Goal: Check status: Check status

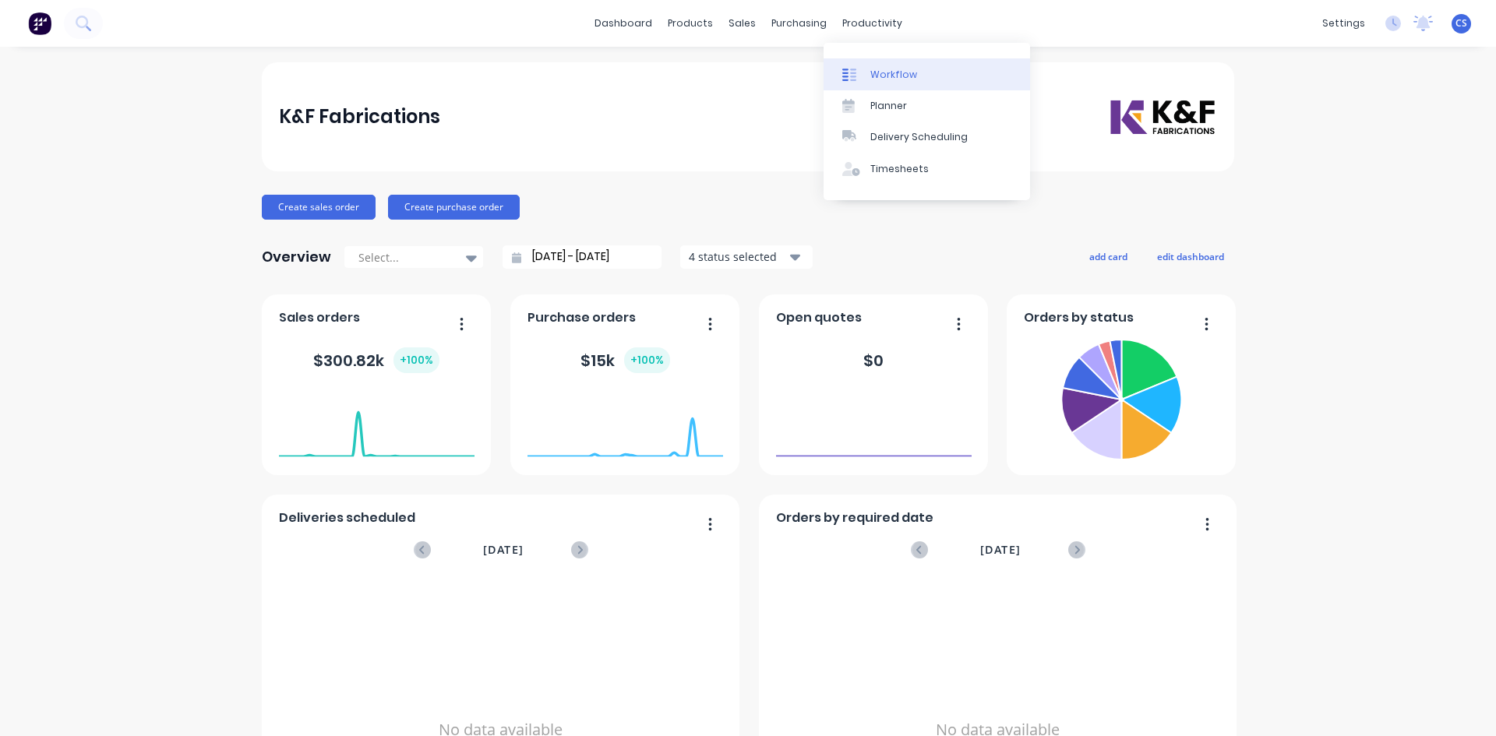
click at [898, 74] on div "Workflow" at bounding box center [893, 75] width 47 height 14
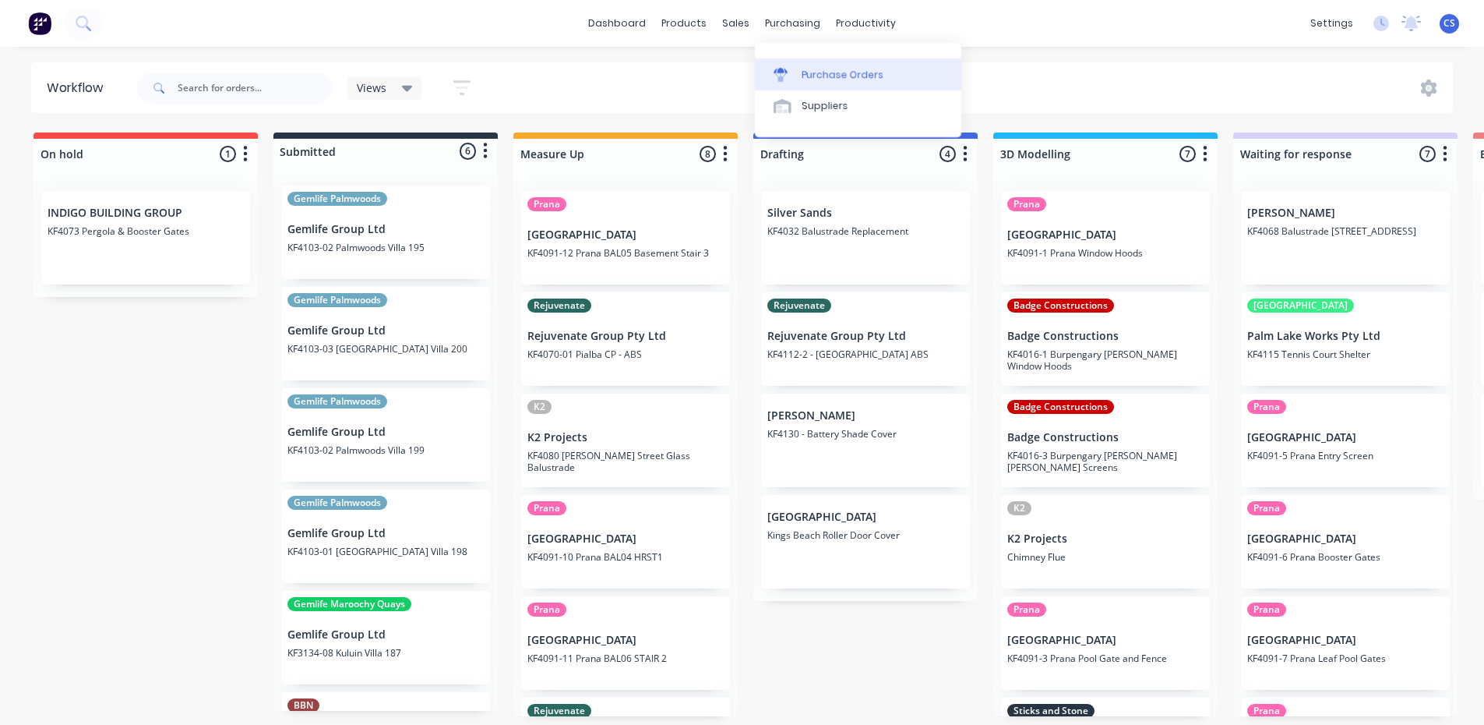
click at [818, 73] on div "Purchase Orders" at bounding box center [843, 75] width 83 height 14
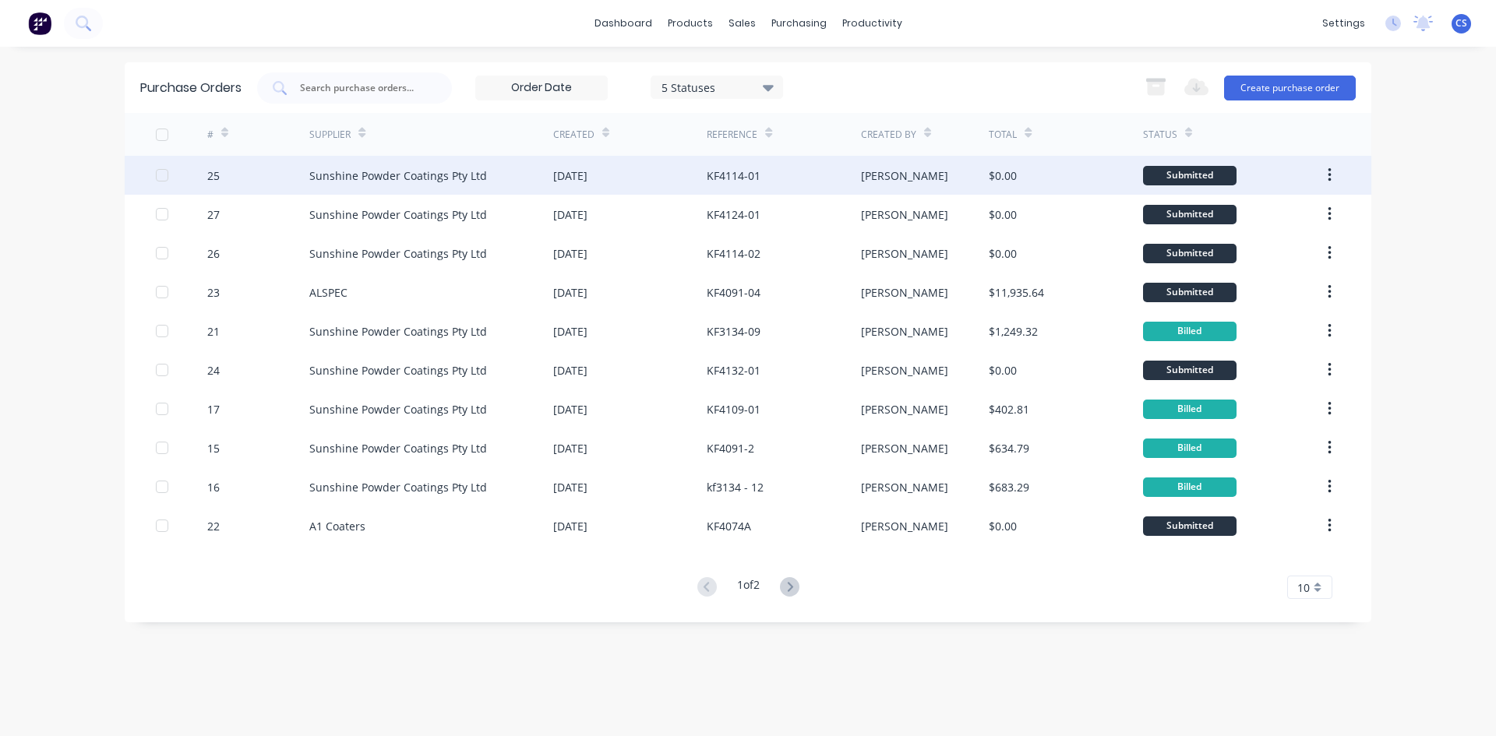
click at [787, 164] on div "KF4114-01" at bounding box center [783, 175] width 153 height 39
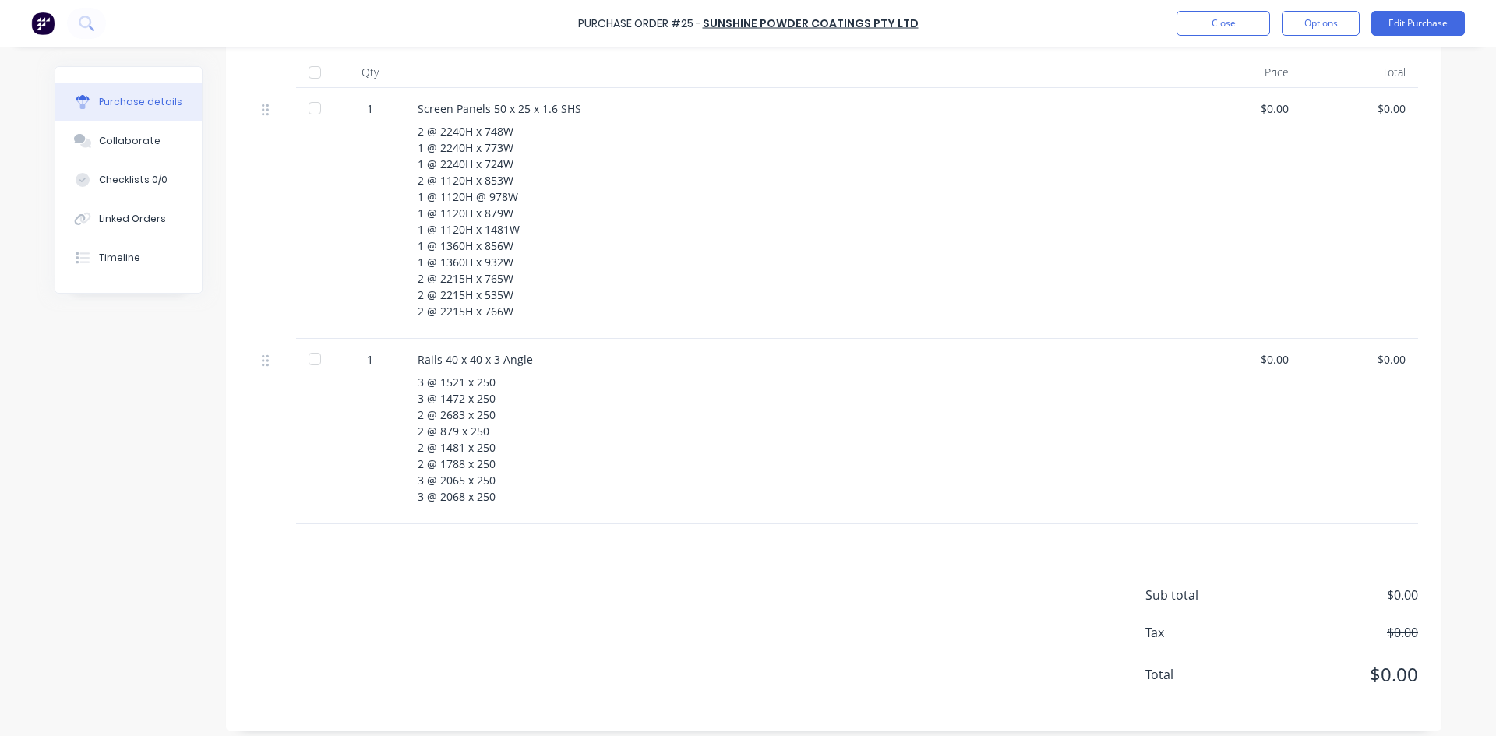
scroll to position [390, 0]
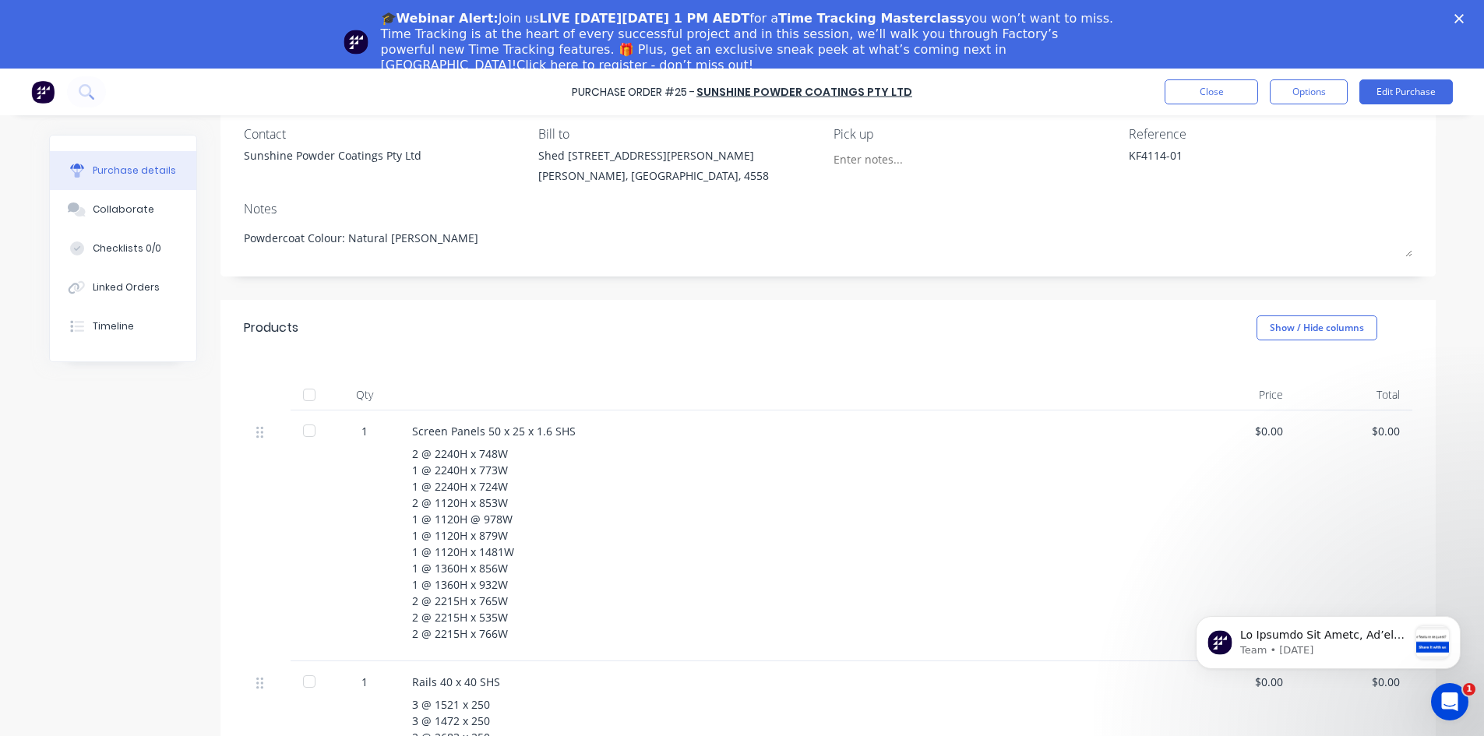
scroll to position [390, 0]
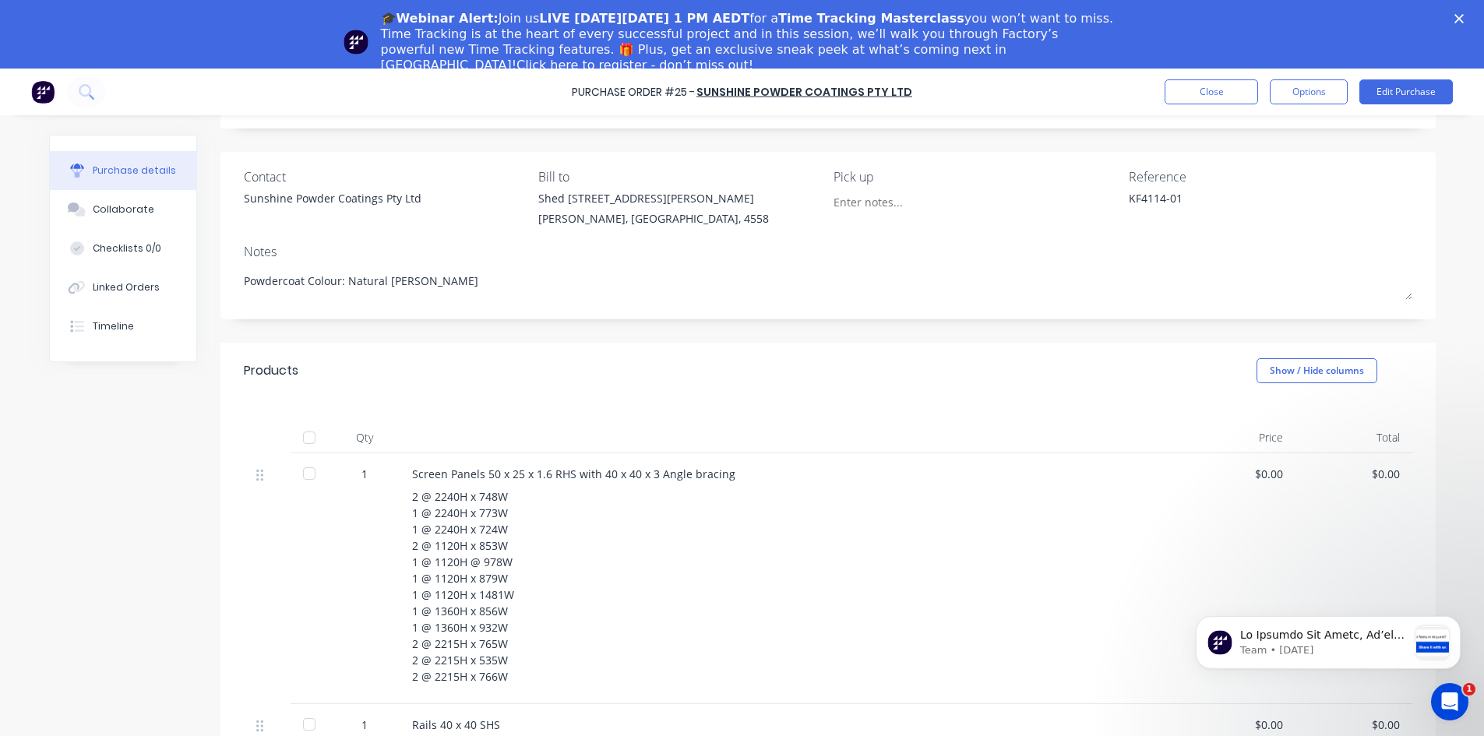
scroll to position [84, 0]
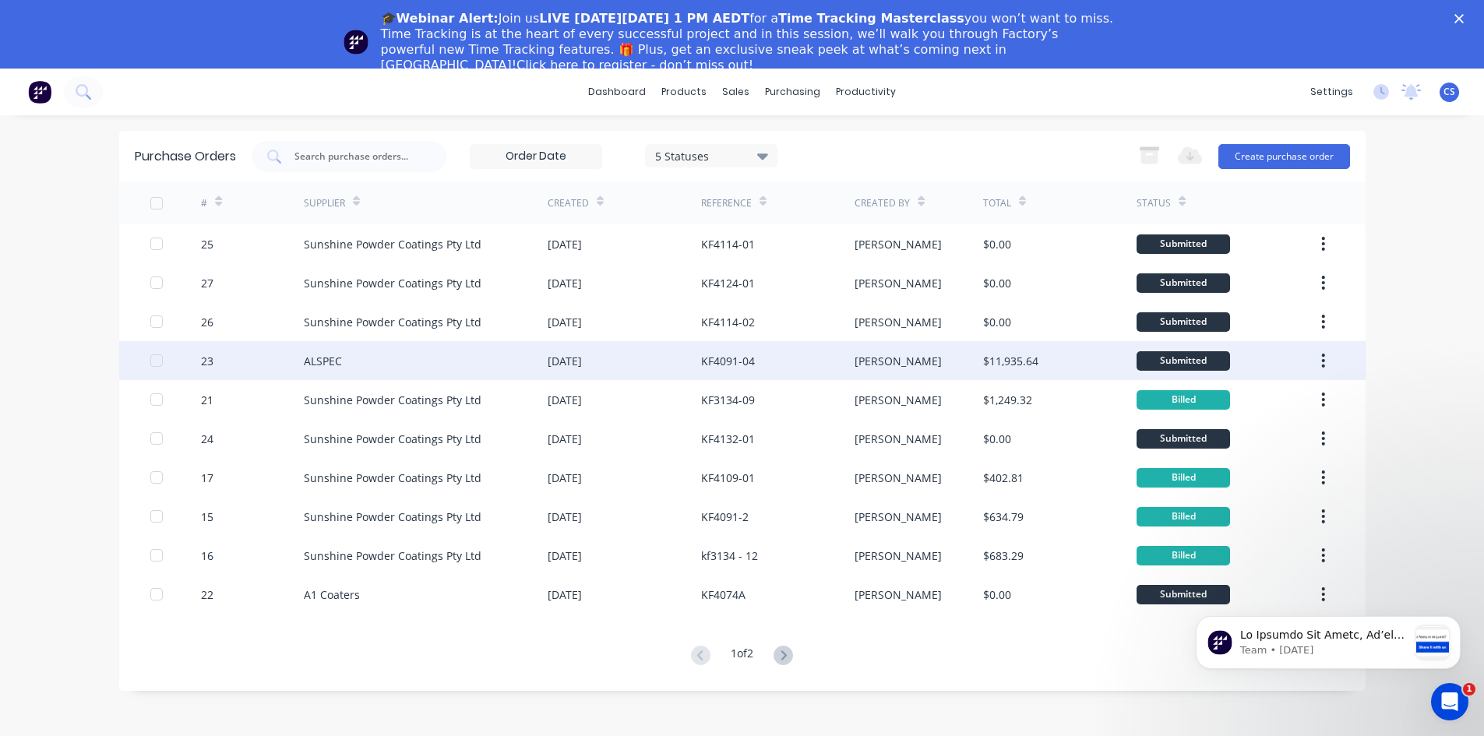
click at [582, 361] on div "[DATE]" at bounding box center [565, 361] width 34 height 16
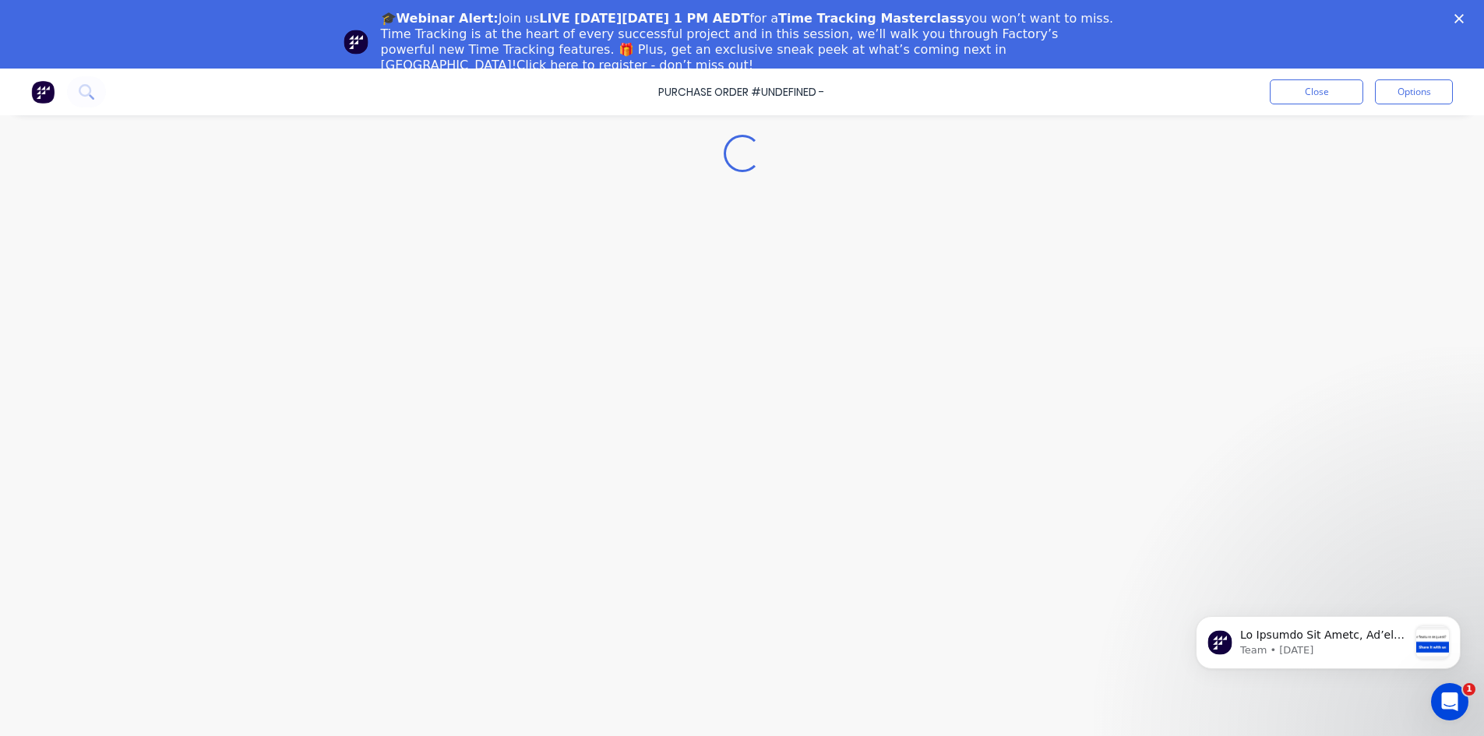
type textarea "x"
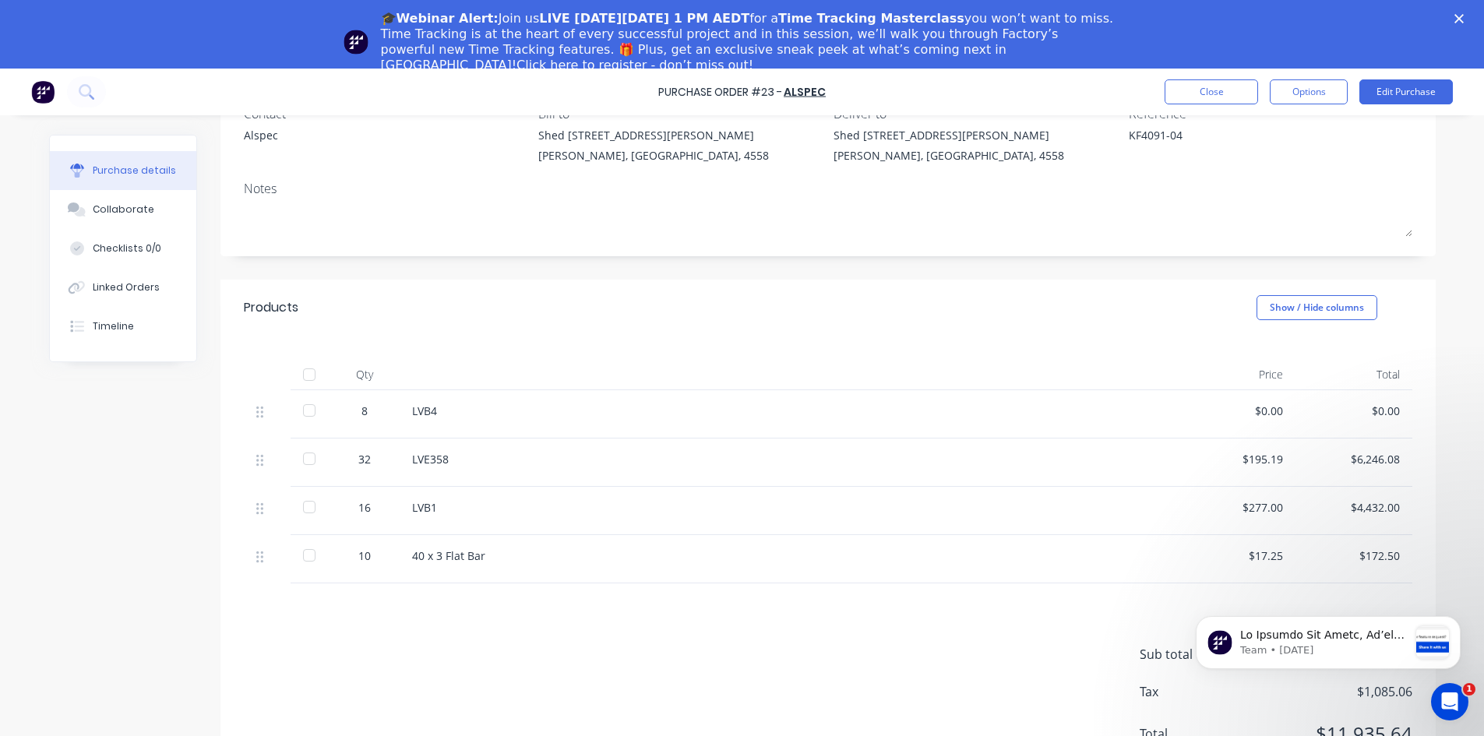
scroll to position [153, 0]
